Goal: Ask a question

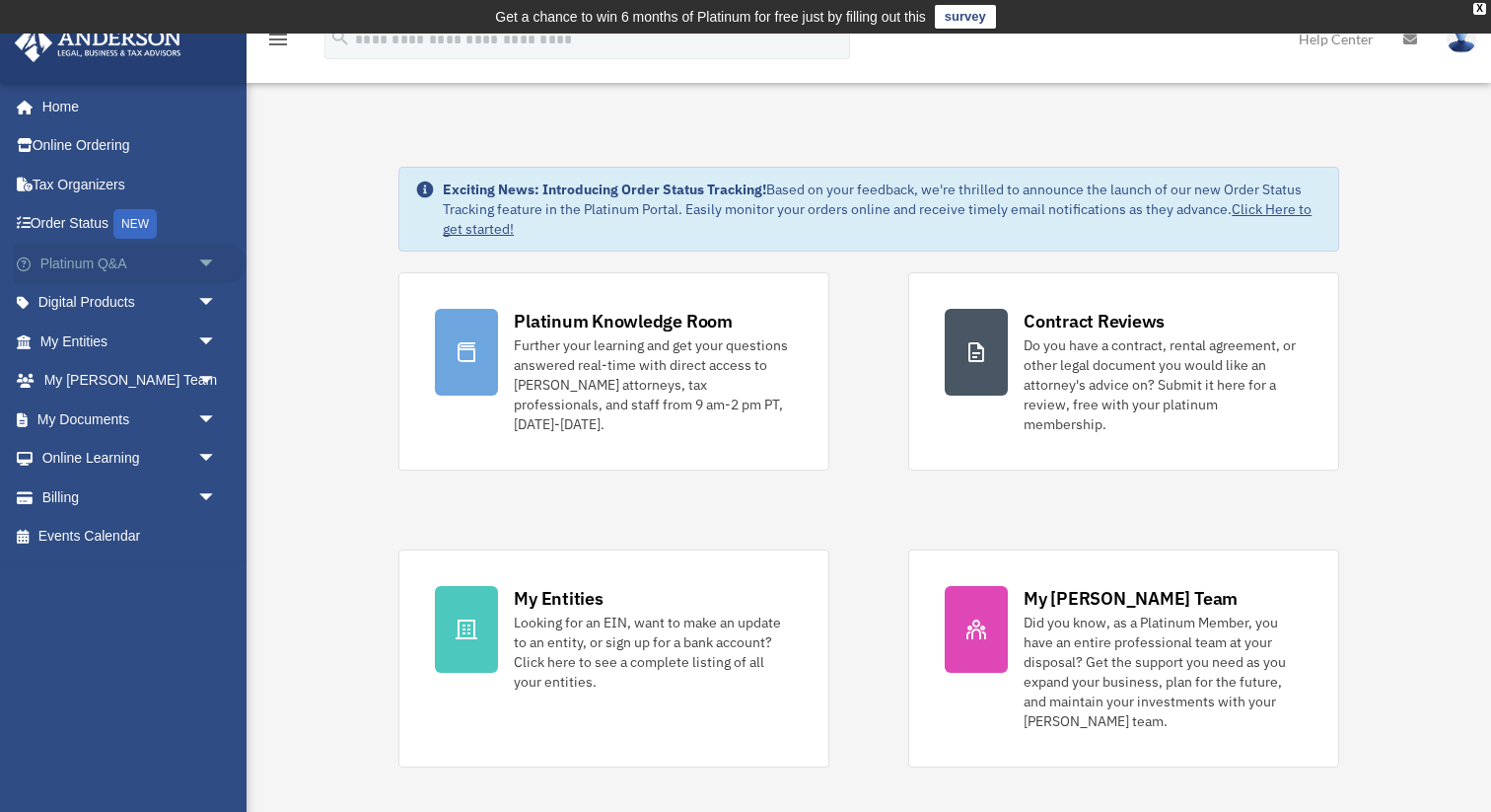
click at [202, 263] on span "arrow_drop_down" at bounding box center [217, 263] width 40 height 41
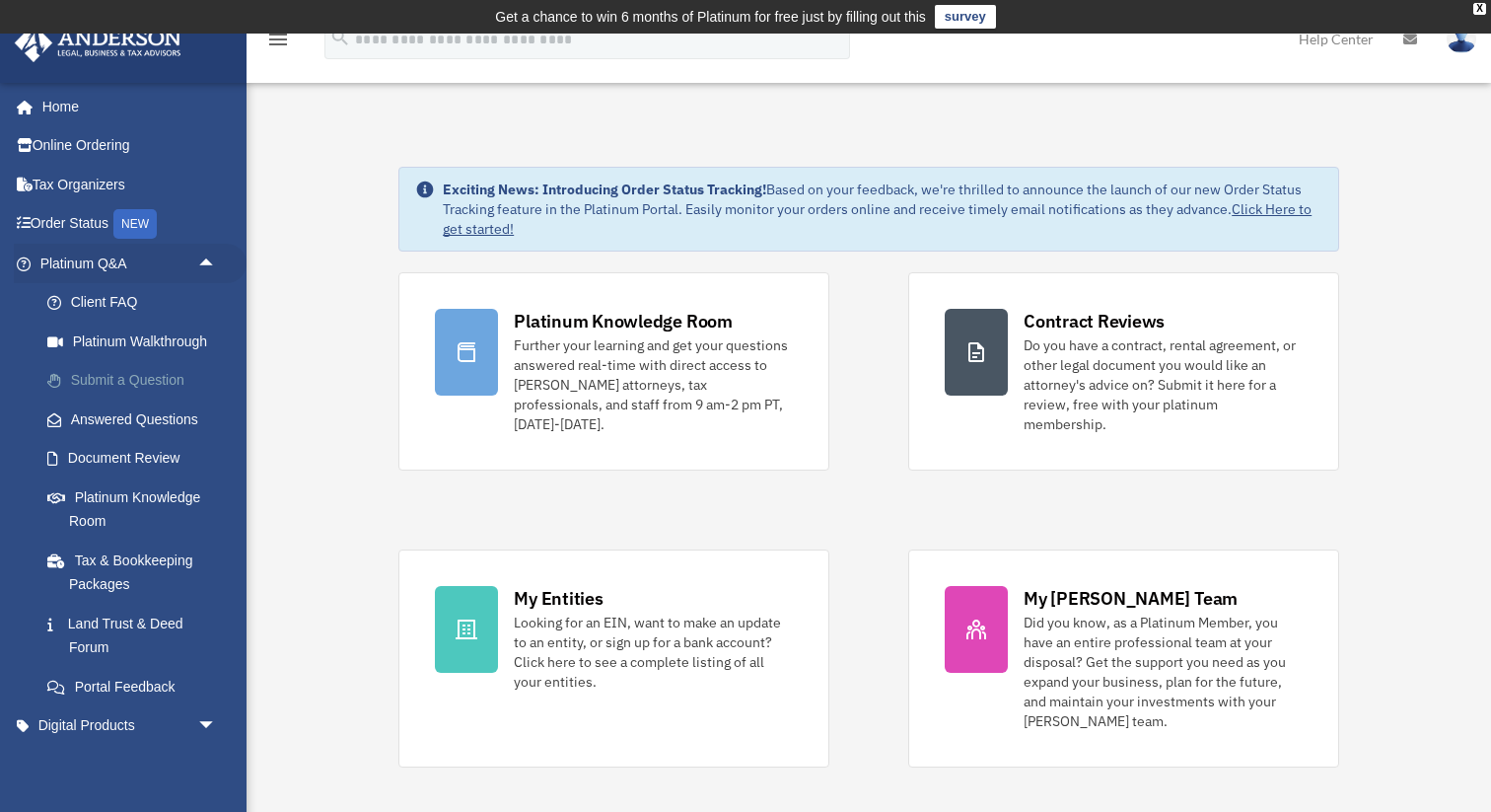
click at [152, 381] on link "Submit a Question" at bounding box center [137, 381] width 219 height 40
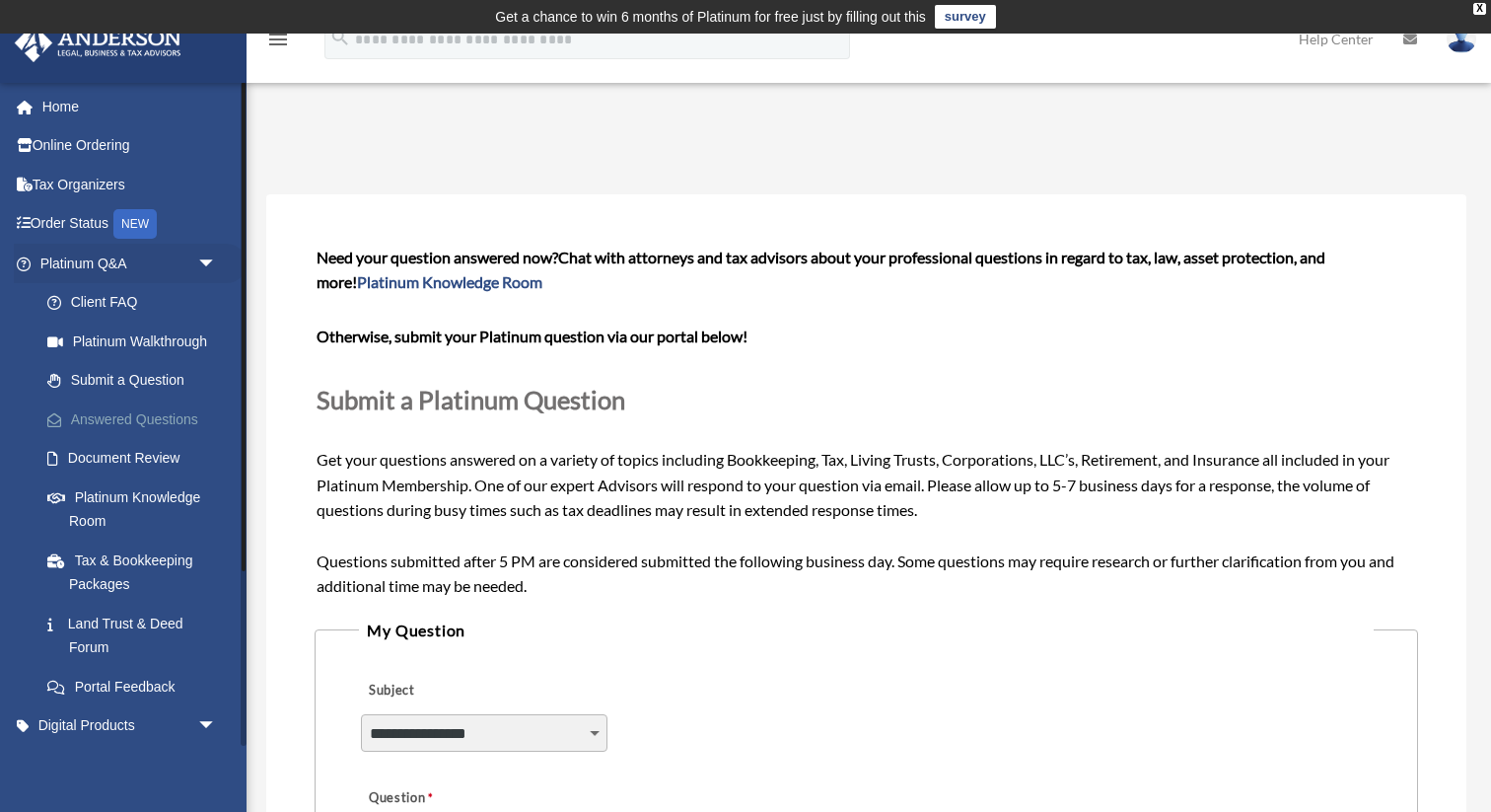
click at [143, 414] on link "Answered Questions" at bounding box center [137, 419] width 219 height 40
